Goal: Information Seeking & Learning: Learn about a topic

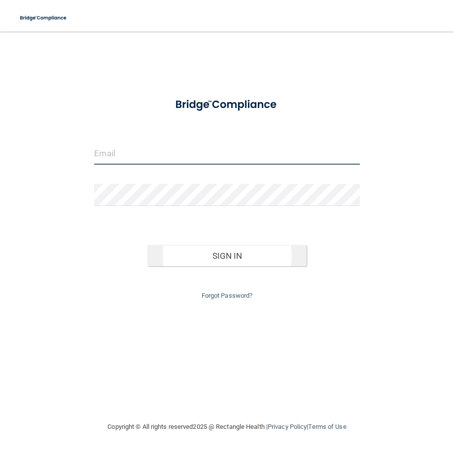
type input "[EMAIL_ADDRESS][PERSON_NAME][DOMAIN_NAME]"
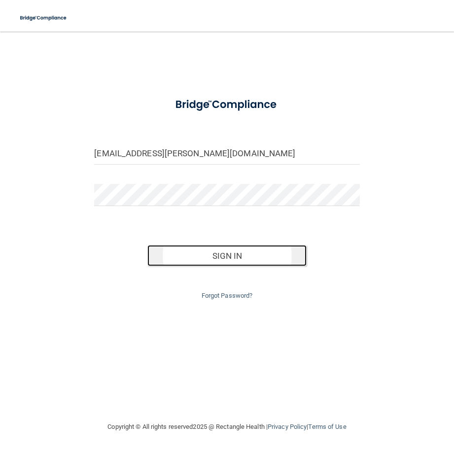
click at [176, 256] on button "Sign In" at bounding box center [227, 256] width 159 height 22
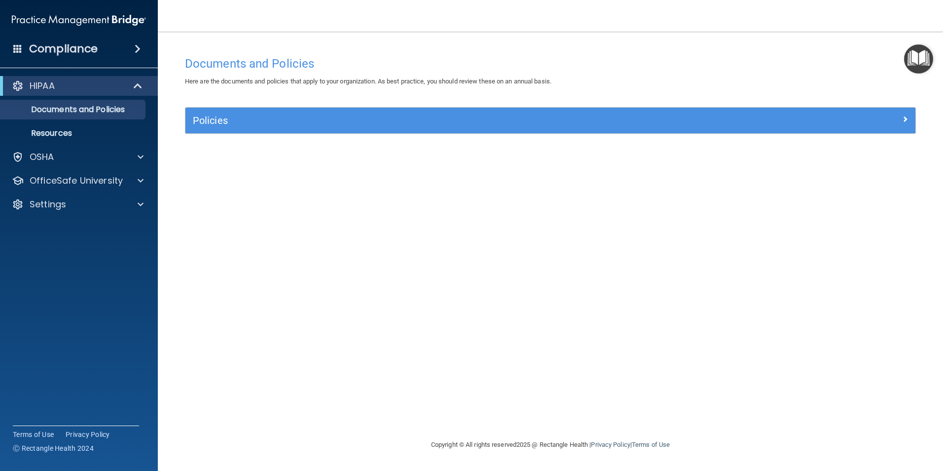
click at [454, 46] on div "Documents and Policies Here are the documents and policies that apply to your o…" at bounding box center [551, 234] width 746 height 387
click at [65, 54] on h4 "Compliance" at bounding box center [63, 49] width 69 height 14
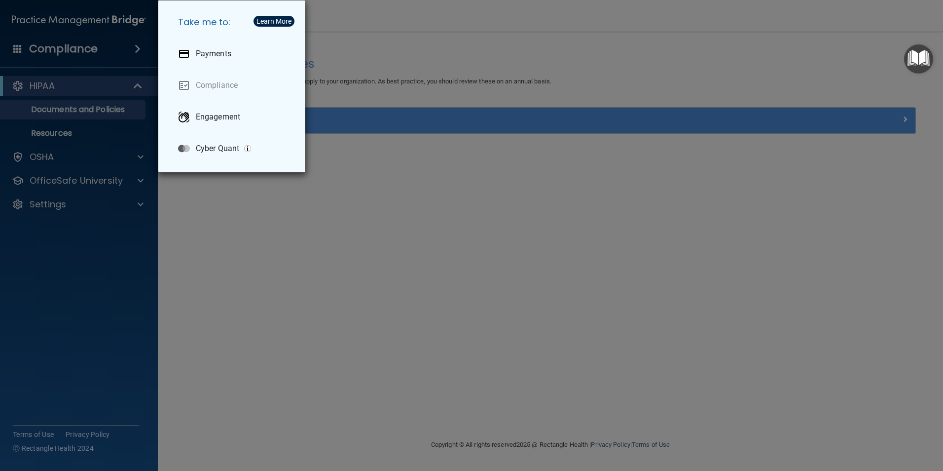
click at [12, 49] on div "Take me to: Payments Compliance Engagement Cyber Quant" at bounding box center [471, 235] width 943 height 471
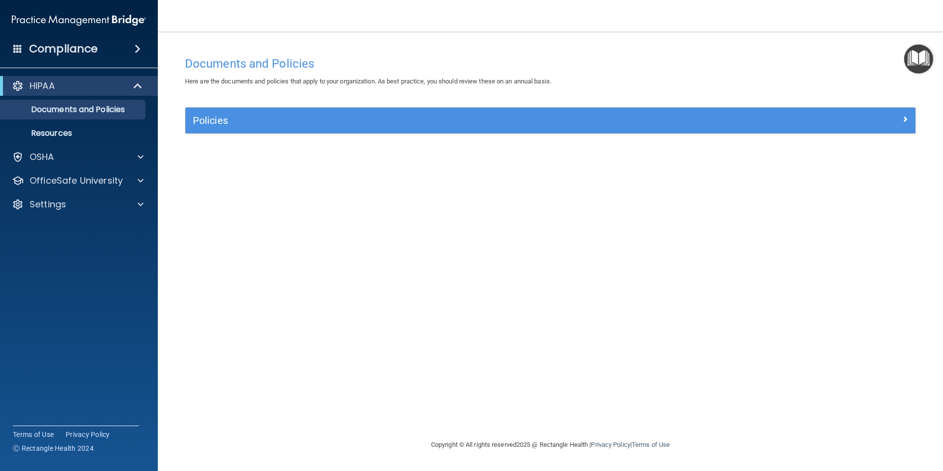
click at [454, 53] on img "Open Resource Center" at bounding box center [918, 58] width 29 height 29
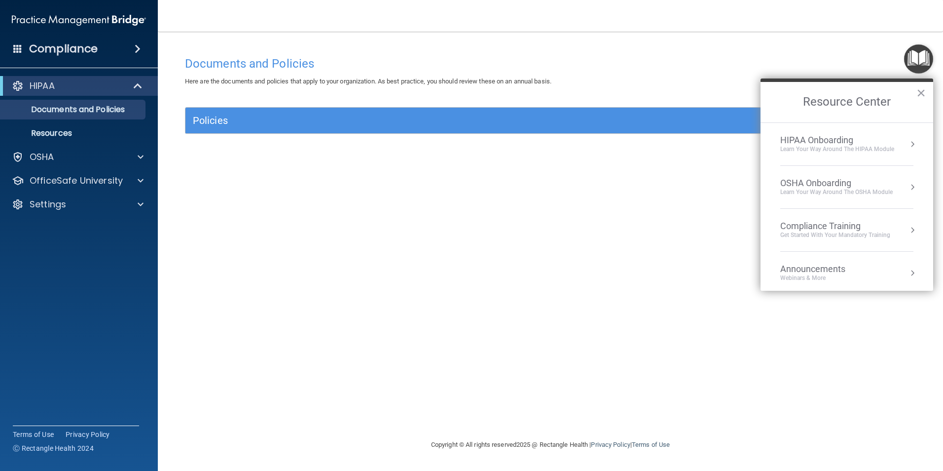
click at [454, 147] on div "Learn Your Way around the HIPAA module" at bounding box center [837, 149] width 114 height 8
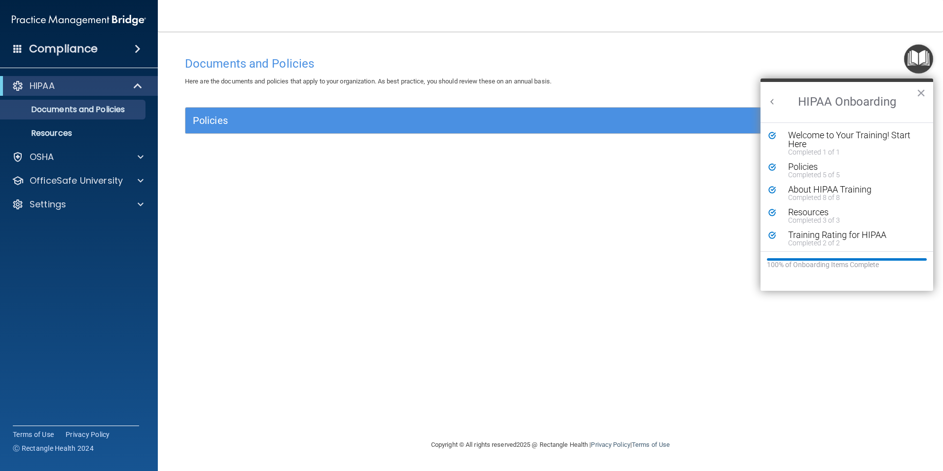
click at [454, 102] on button "Back to Resource Center Home" at bounding box center [773, 102] width 10 height 10
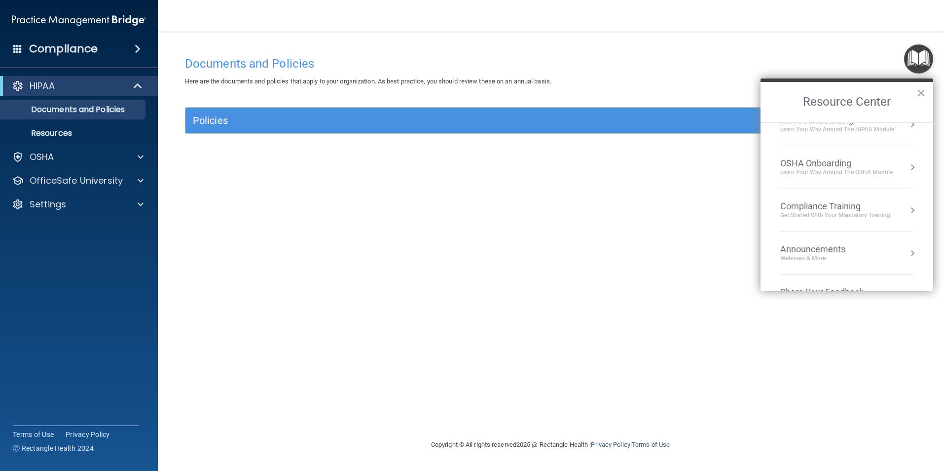
scroll to position [55, 0]
click at [454, 172] on div "Compliance Training" at bounding box center [835, 170] width 110 height 11
click at [454, 138] on div "HIPAA Training for Members" at bounding box center [824, 139] width 110 height 9
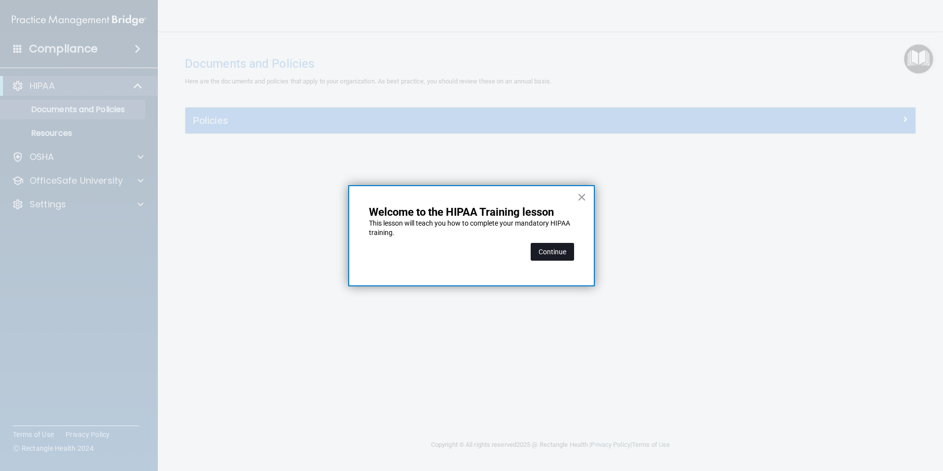
click at [454, 251] on button "Continue" at bounding box center [552, 252] width 43 height 18
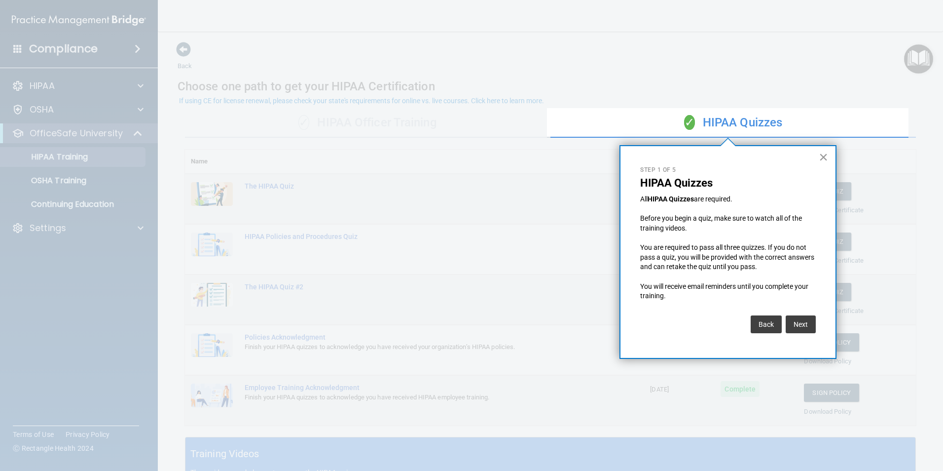
click at [454, 157] on button "×" at bounding box center [823, 157] width 9 height 16
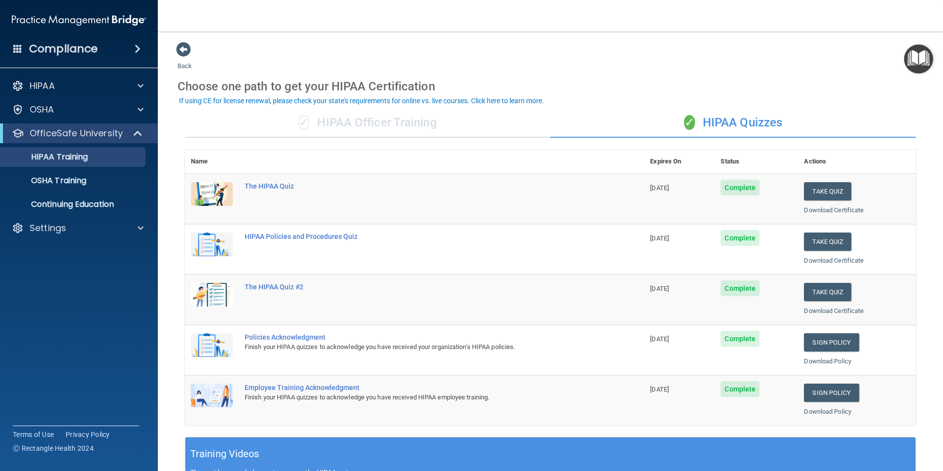
click at [454, 59] on img "Open Resource Center" at bounding box center [918, 58] width 29 height 29
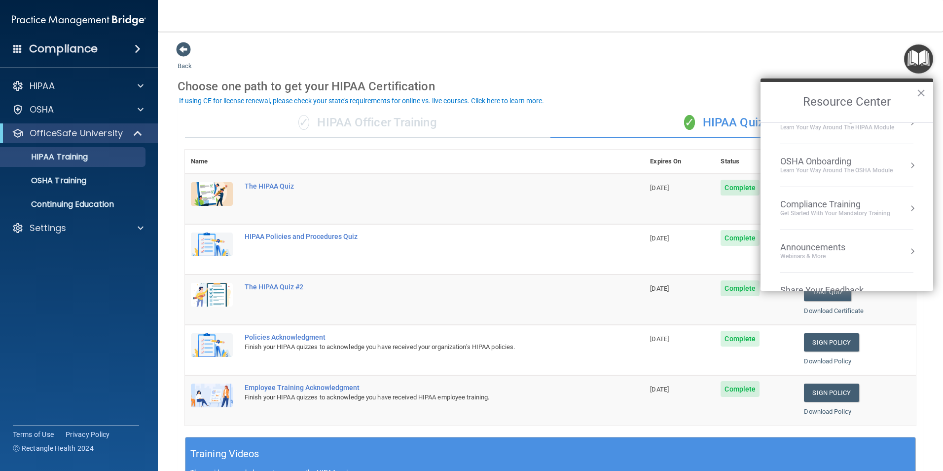
scroll to position [55, 0]
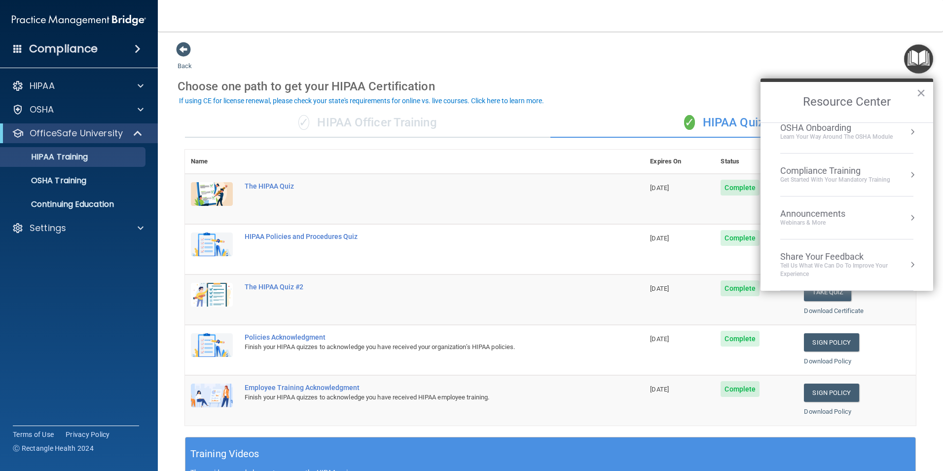
click at [454, 216] on div "Announcements" at bounding box center [822, 213] width 85 height 11
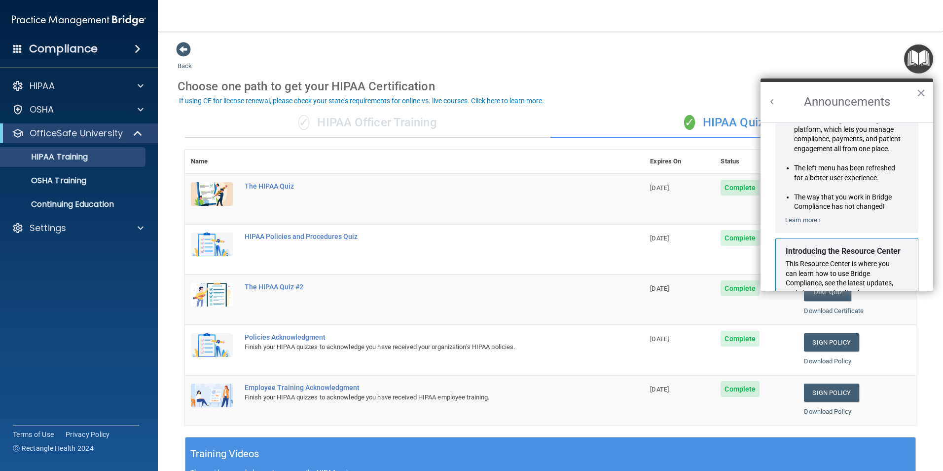
scroll to position [173, 0]
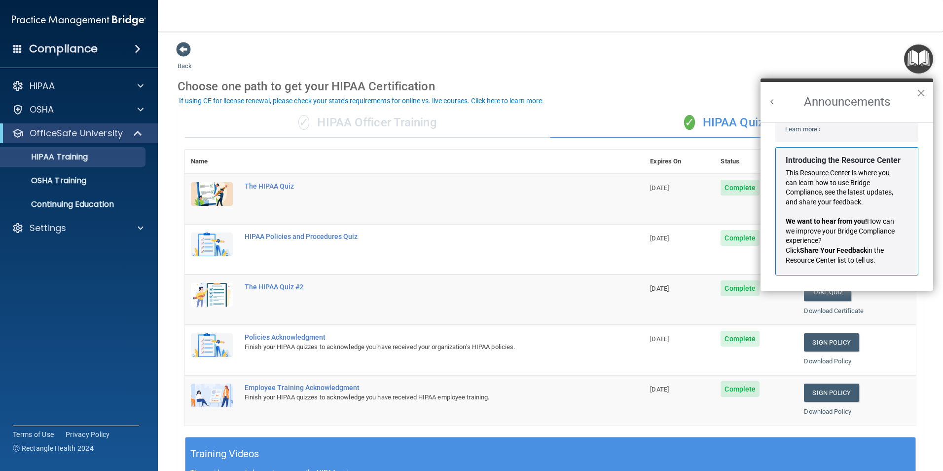
click at [454, 87] on button "×" at bounding box center [921, 93] width 9 height 16
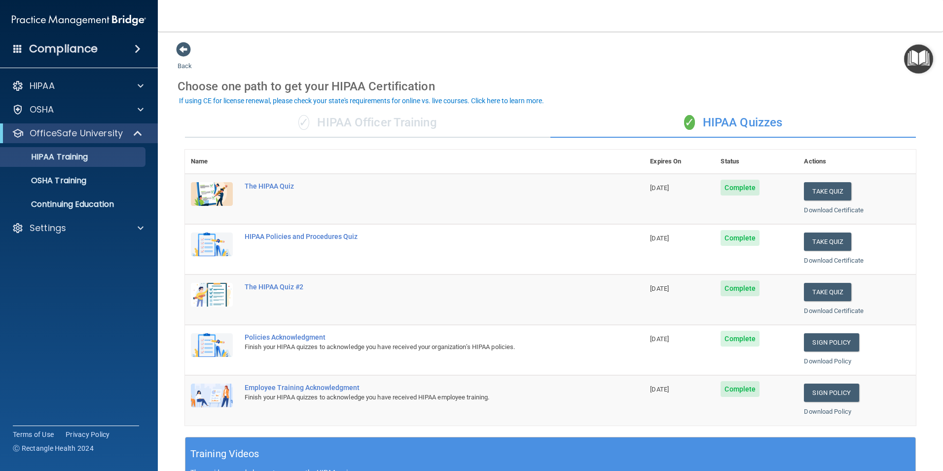
click at [454, 57] on img "Open Resource Center" at bounding box center [918, 58] width 29 height 29
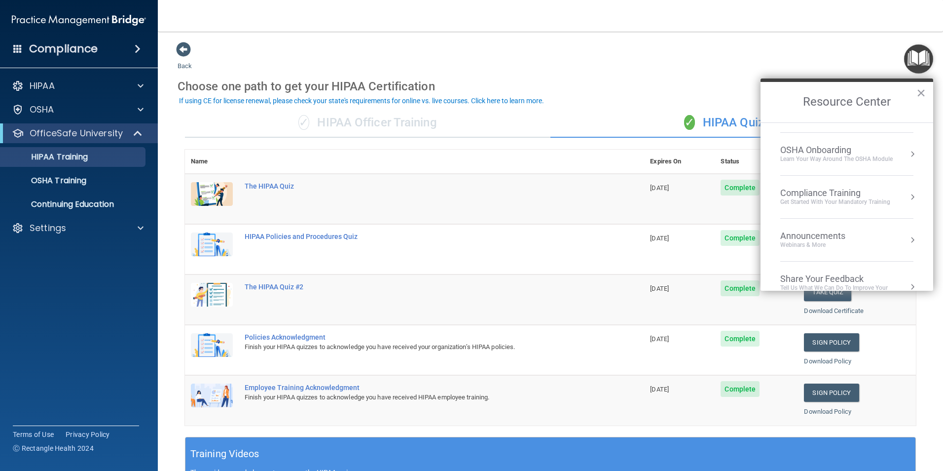
scroll to position [0, 0]
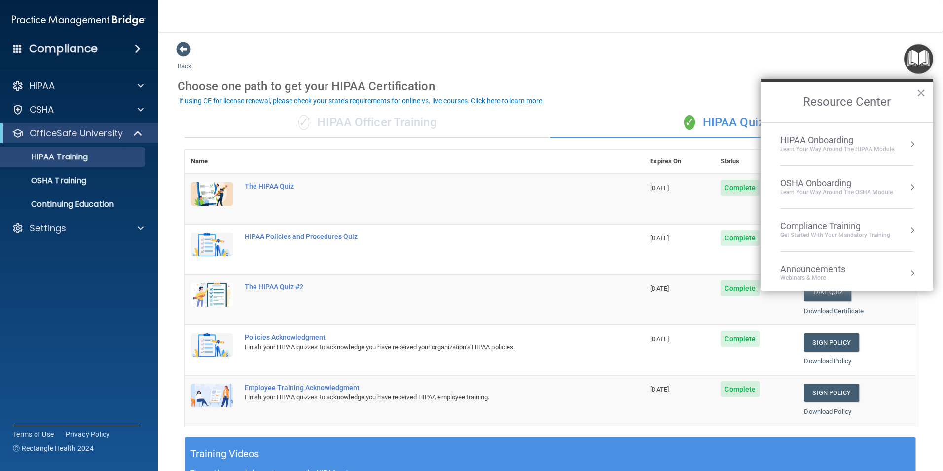
click at [454, 95] on div "Choose one path to get your HIPAA Certification" at bounding box center [551, 86] width 746 height 29
click at [454, 29] on nav "Toggle navigation [PERSON_NAME] [EMAIL_ADDRESS][PERSON_NAME][DOMAIN_NAME] Manag…" at bounding box center [550, 16] width 785 height 32
click at [454, 92] on button "×" at bounding box center [921, 93] width 9 height 16
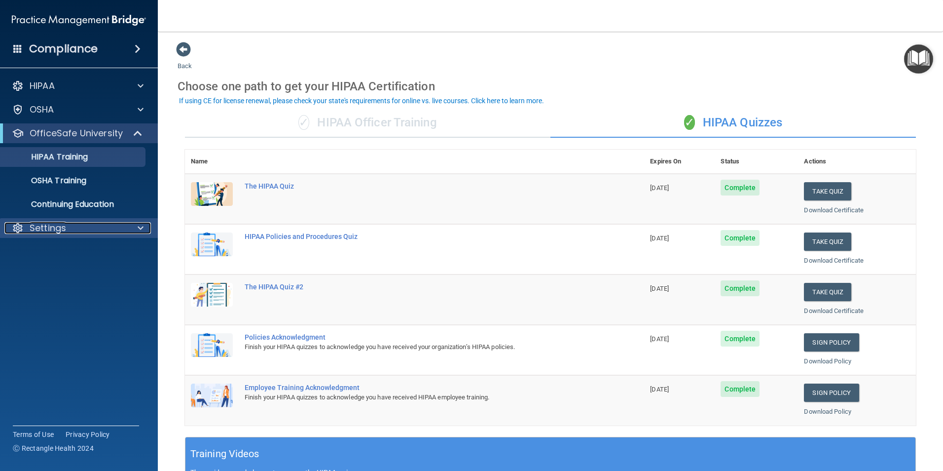
click at [70, 231] on div "Settings" at bounding box center [65, 228] width 122 height 12
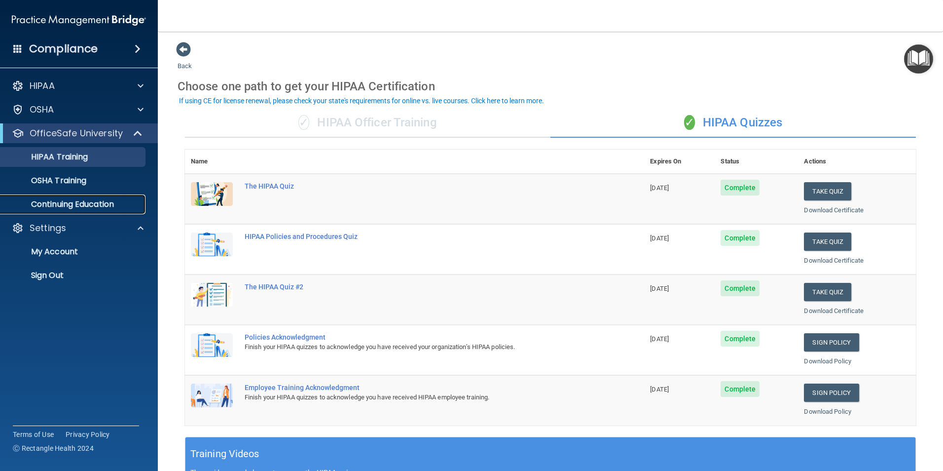
click at [67, 206] on p "Continuing Education" at bounding box center [73, 204] width 135 height 10
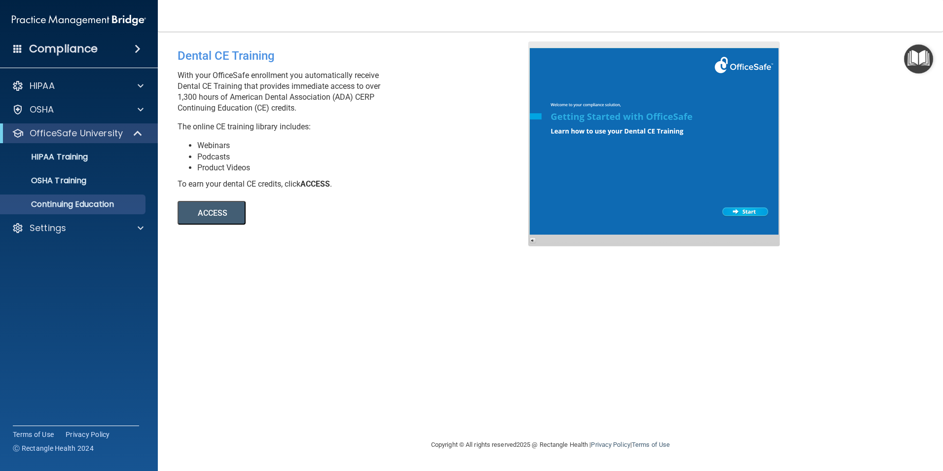
click at [228, 216] on button "ACCESS" at bounding box center [212, 213] width 68 height 24
